Goal: Complete application form

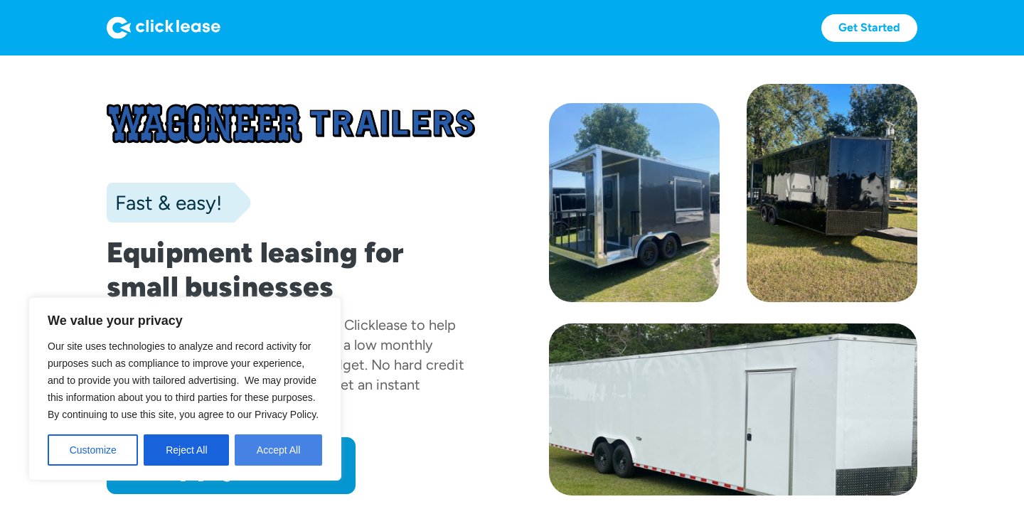
click at [248, 443] on button "Accept All" at bounding box center [278, 449] width 87 height 31
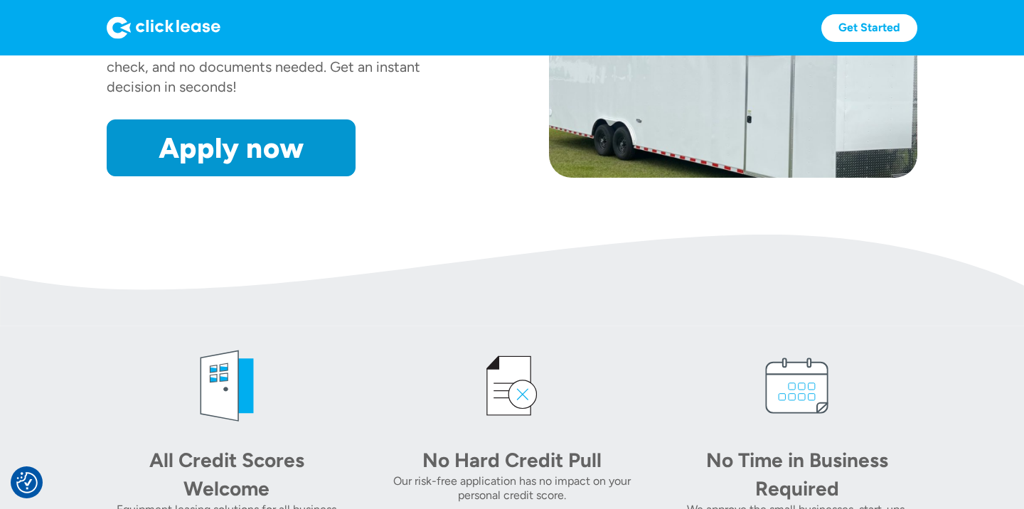
scroll to position [205, 0]
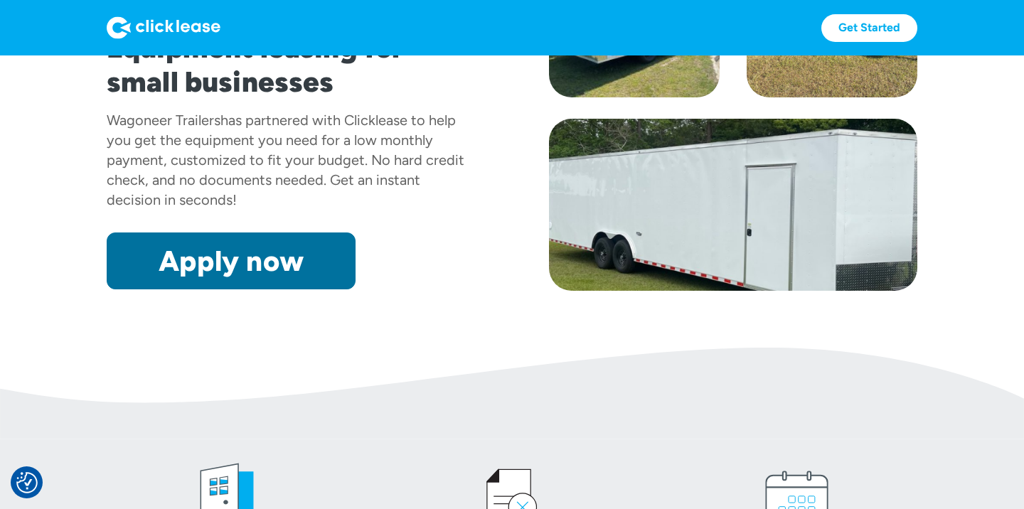
click at [239, 272] on link "Apply now" at bounding box center [231, 260] width 249 height 57
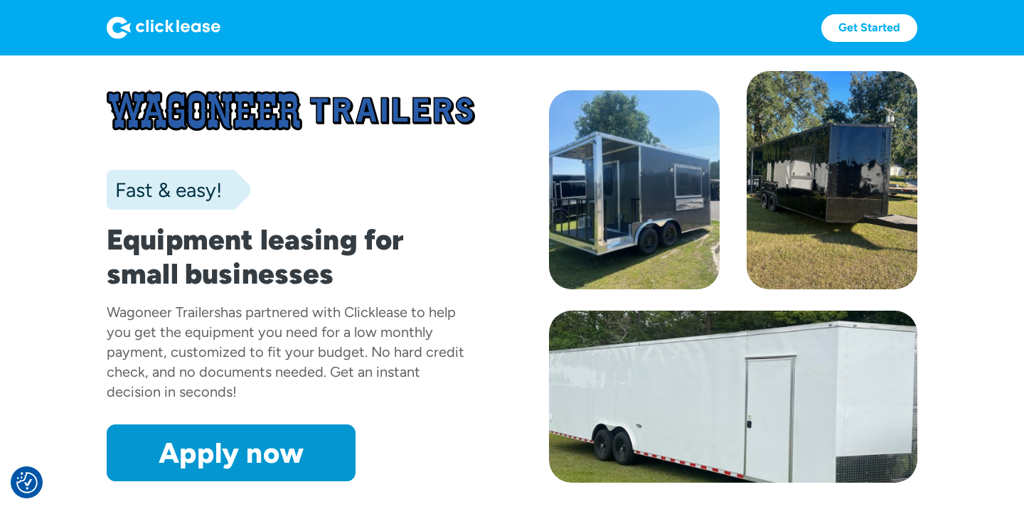
scroll to position [14, 0]
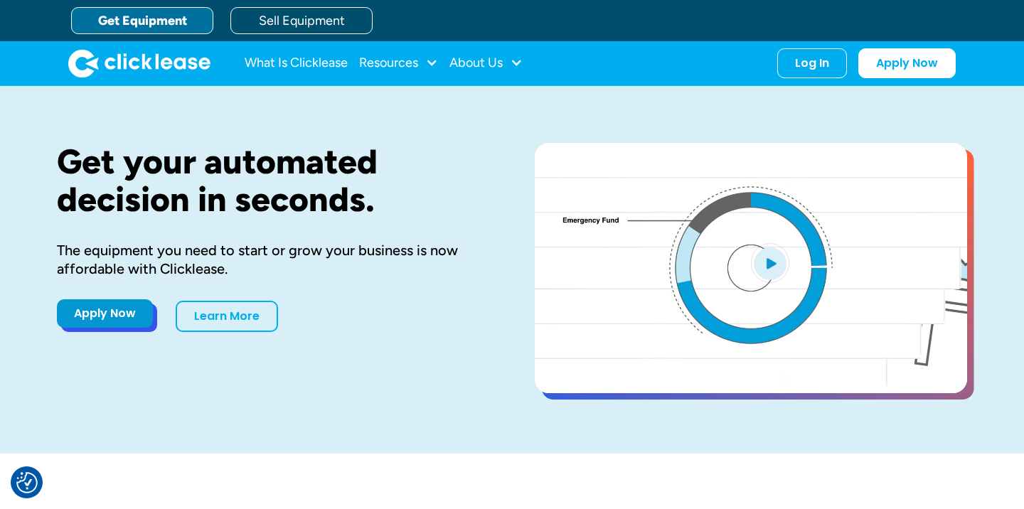
click at [136, 308] on link "Apply Now" at bounding box center [105, 313] width 96 height 28
